Goal: Task Accomplishment & Management: Manage account settings

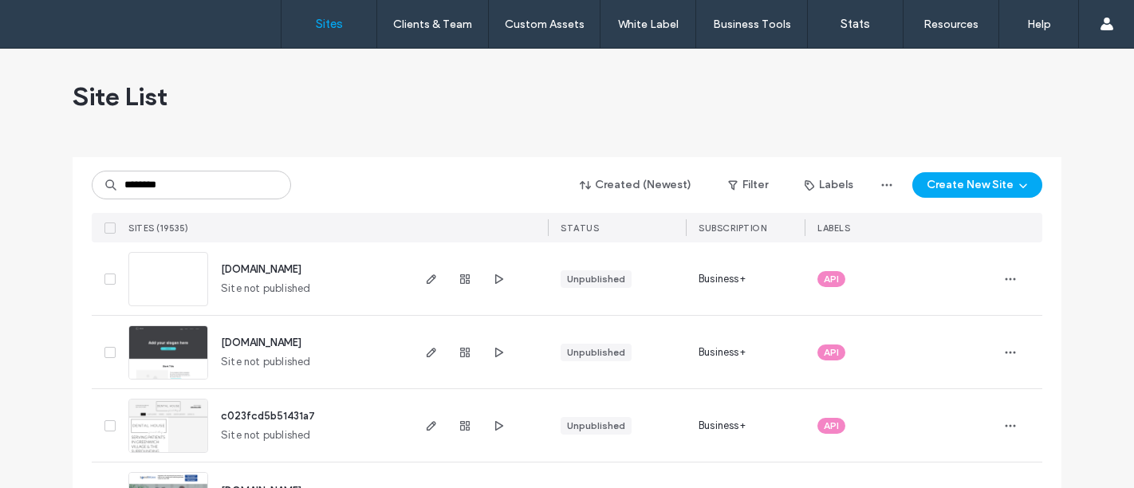
type input "********"
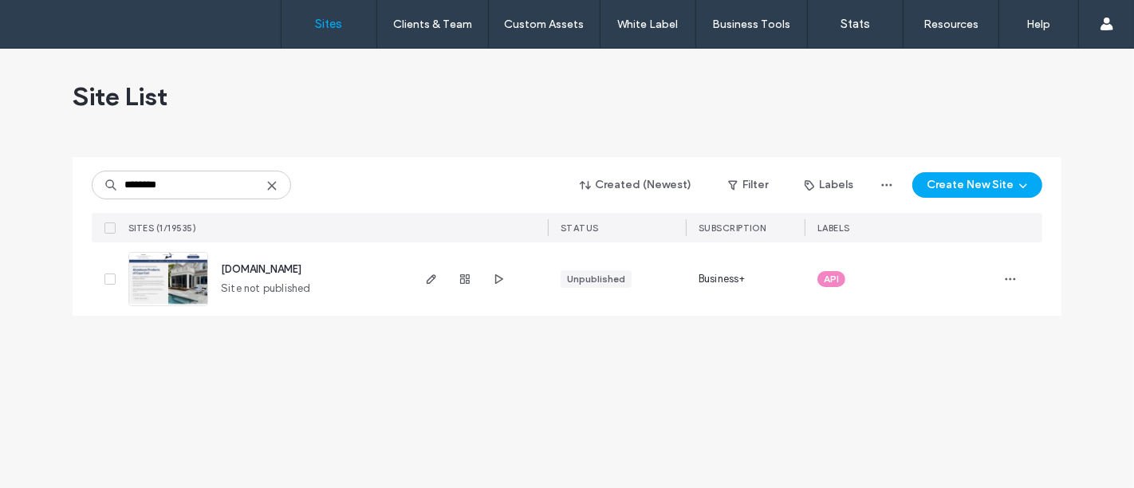
click at [168, 275] on img at bounding box center [168, 307] width 78 height 108
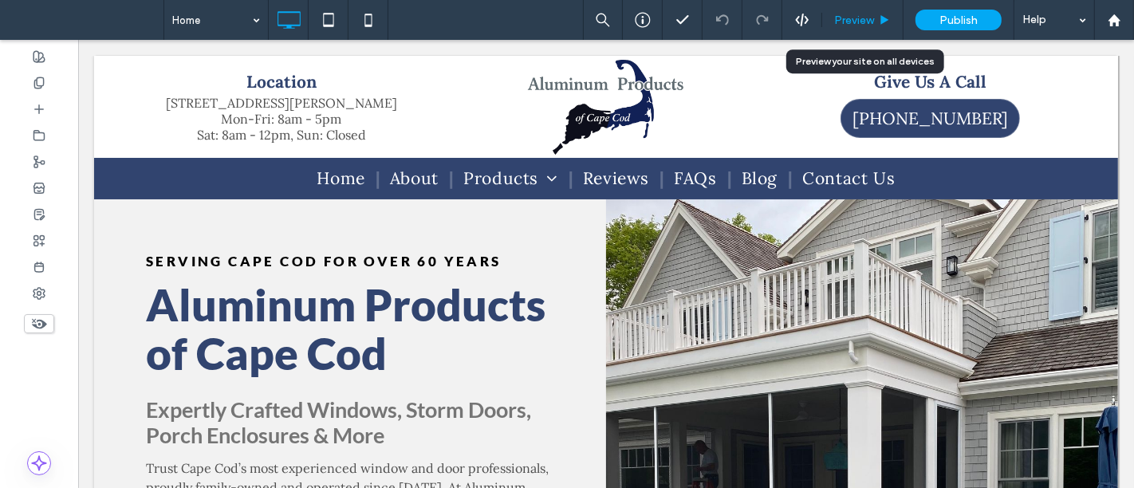
click at [847, 24] on span "Preview" at bounding box center [854, 21] width 40 height 14
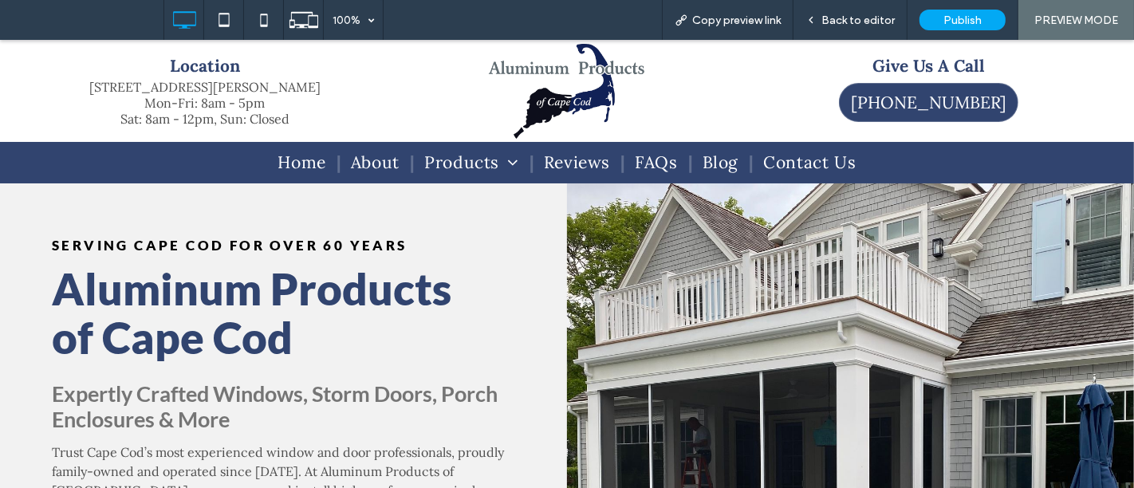
click at [709, 163] on span "Blog" at bounding box center [721, 163] width 37 height 26
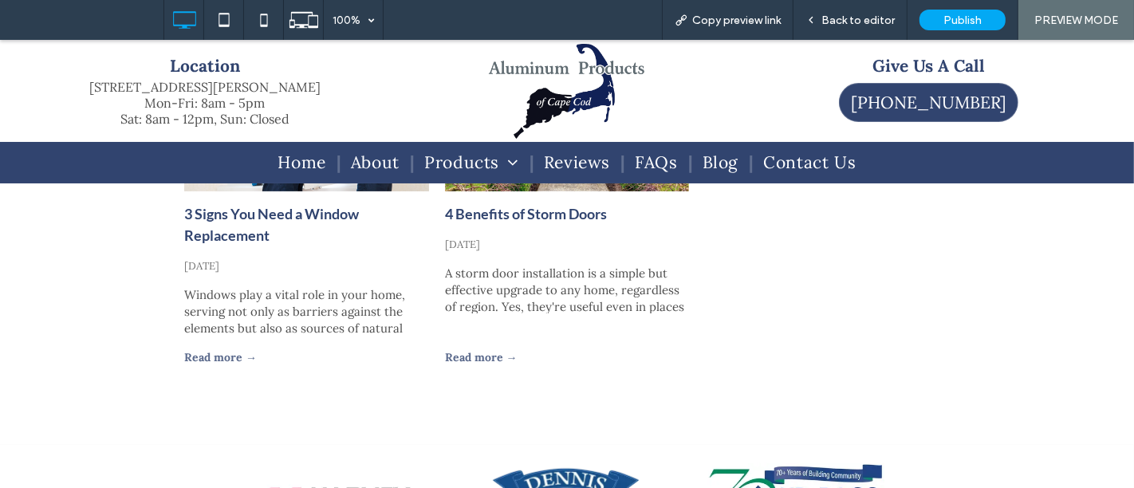
scroll to position [89, 0]
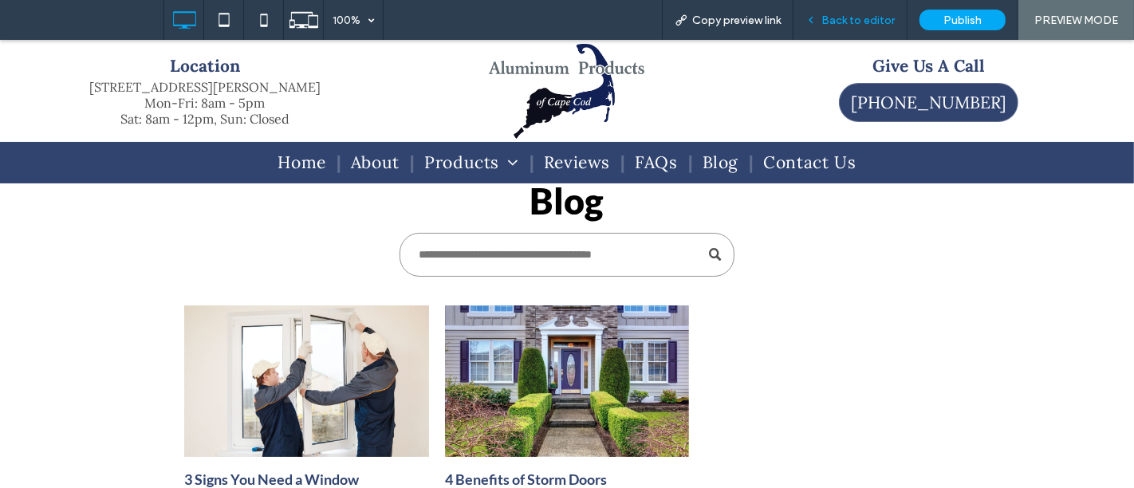
click at [852, 19] on span "Back to editor" at bounding box center [858, 21] width 73 height 14
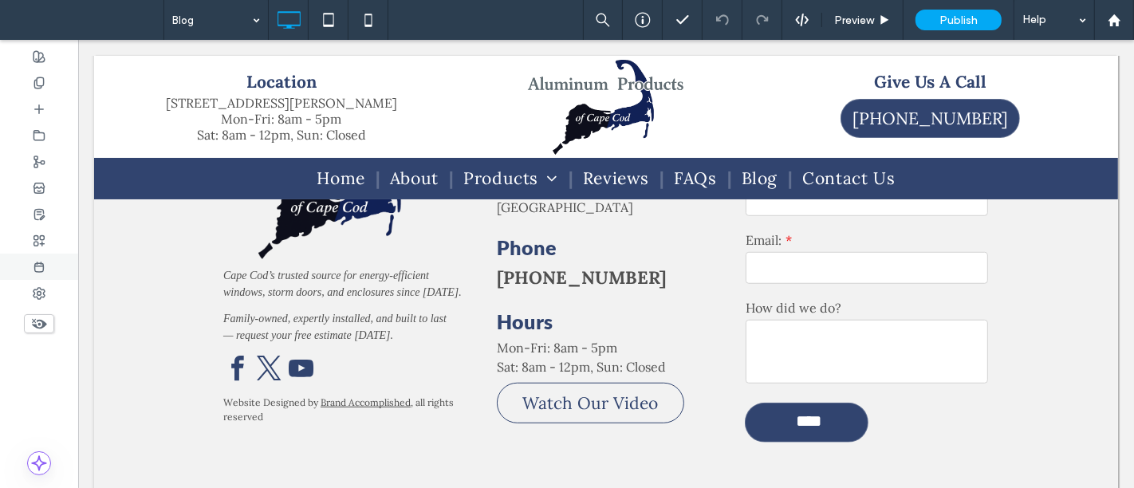
scroll to position [923, 0]
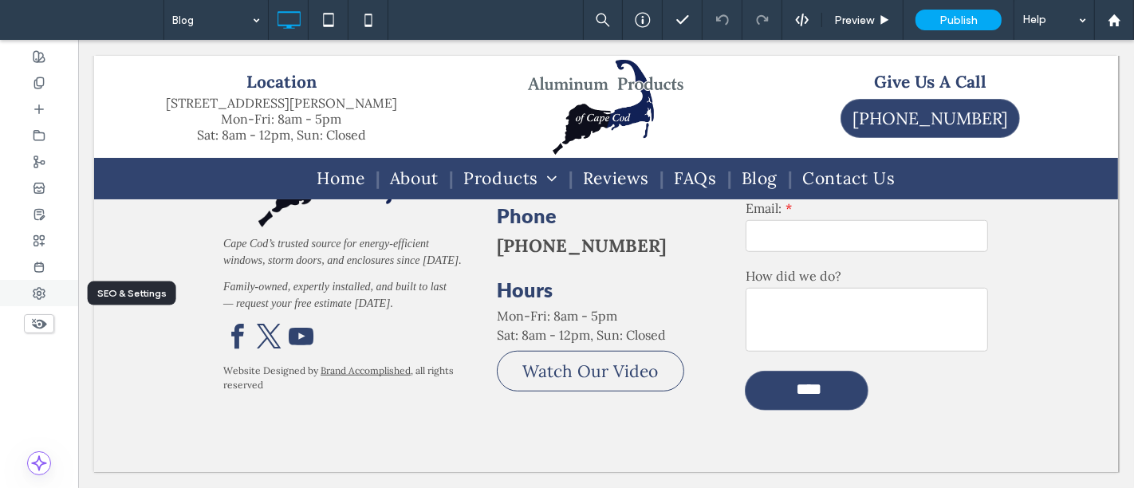
click at [43, 290] on use at bounding box center [39, 293] width 11 height 11
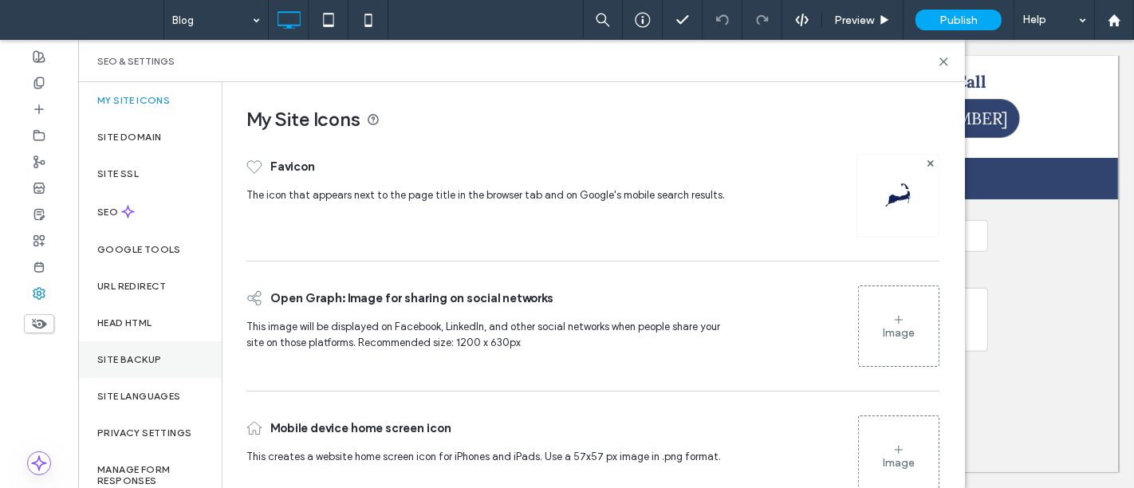
click at [139, 361] on label "Site Backup" at bounding box center [129, 359] width 64 height 11
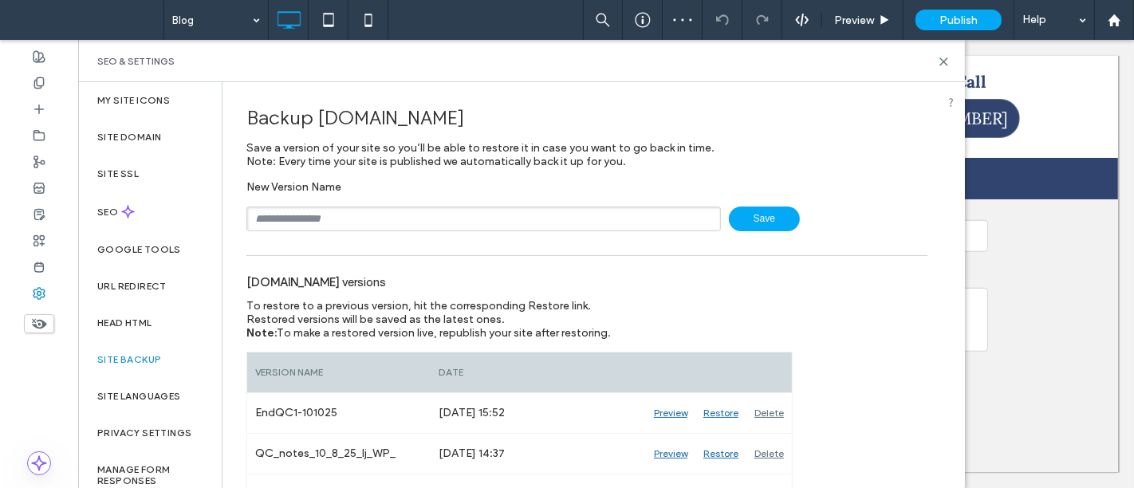
click at [285, 217] on input "text" at bounding box center [484, 219] width 475 height 25
type input "**********"
click at [754, 215] on span "Save" at bounding box center [764, 219] width 71 height 25
click at [941, 65] on icon at bounding box center [944, 62] width 12 height 12
